Goal: Transaction & Acquisition: Purchase product/service

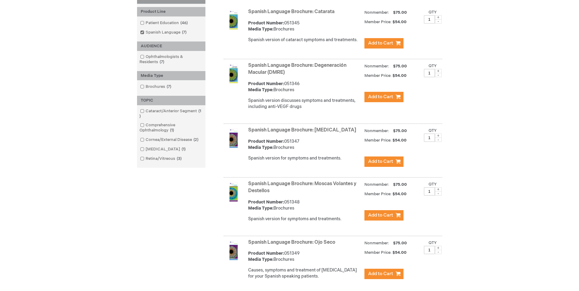
scroll to position [126, 0]
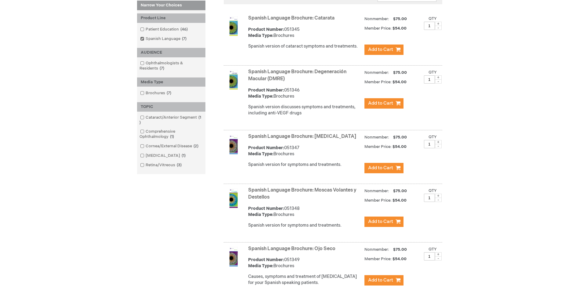
click at [237, 145] on img at bounding box center [234, 145] width 20 height 20
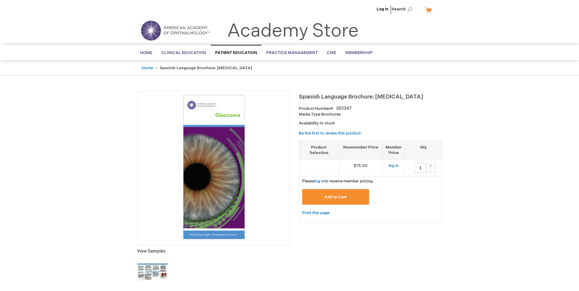
click at [226, 161] on img at bounding box center [213, 167] width 146 height 146
click at [153, 271] on img at bounding box center [152, 273] width 31 height 31
